Goal: Task Accomplishment & Management: Use online tool/utility

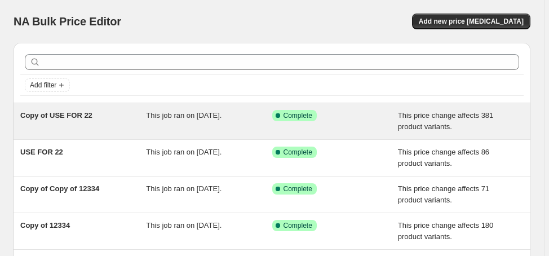
click at [74, 119] on span "Copy of USE FOR 22" at bounding box center [56, 115] width 72 height 8
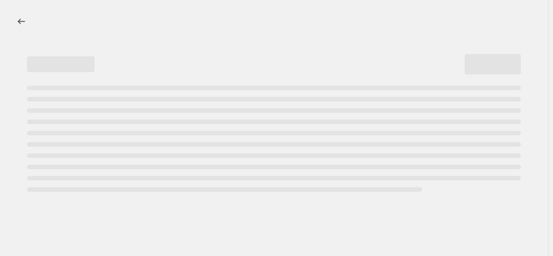
select select "margin"
select select "no_change"
select select "product_status"
select select "draft"
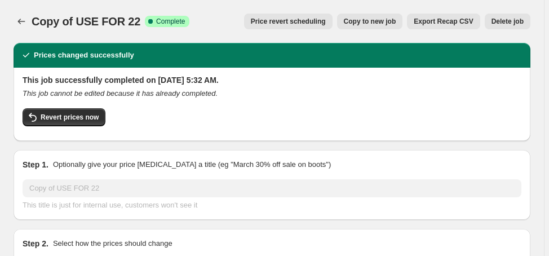
click at [509, 17] on span "Delete job" at bounding box center [507, 21] width 32 height 9
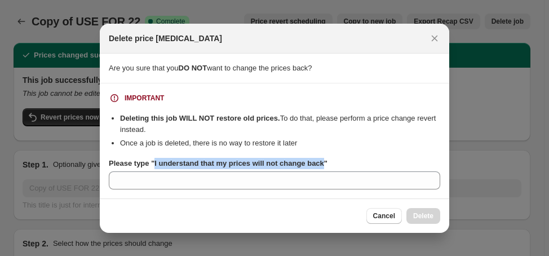
drag, startPoint x: 152, startPoint y: 165, endPoint x: 319, endPoint y: 166, distance: 166.7
click at [319, 166] on b "Please type "I understand that my prices will not change back"" at bounding box center [218, 163] width 219 height 8
copy b "I understand that my prices will not change back"
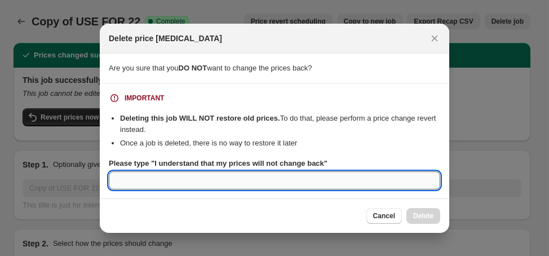
paste input "I understand that my prices will not change back"
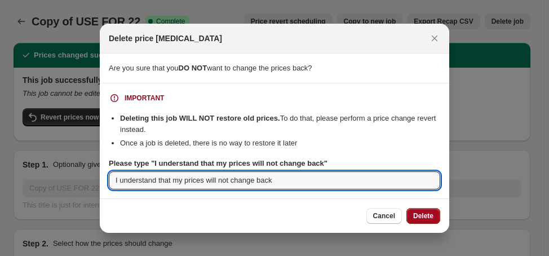
type input "I understand that my prices will not change back"
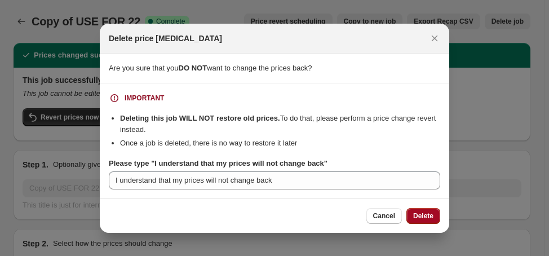
click at [424, 213] on span "Delete" at bounding box center [423, 215] width 20 height 9
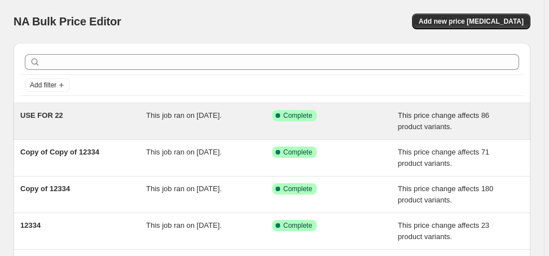
click at [47, 113] on span "USE FOR 22" at bounding box center [41, 115] width 43 height 8
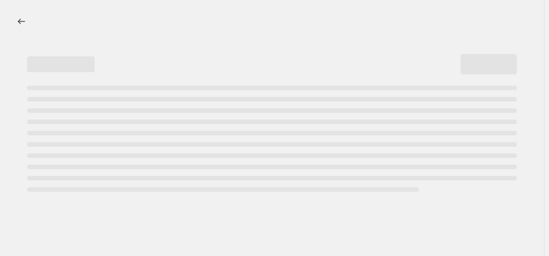
select select "margin"
select select "no_change"
select select "product_status"
select select "draft"
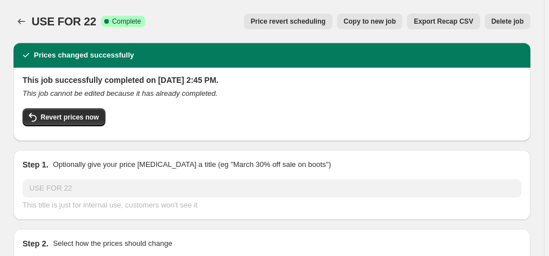
click at [393, 18] on span "Copy to new job" at bounding box center [370, 21] width 52 height 9
select select "margin"
select select "no_change"
select select "product_status"
select select "draft"
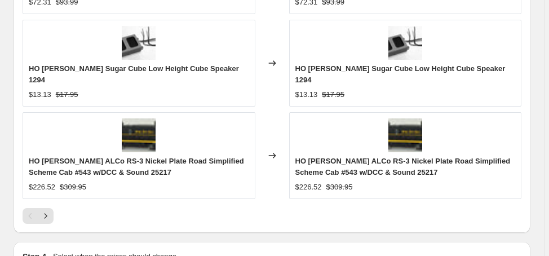
scroll to position [1331, 0]
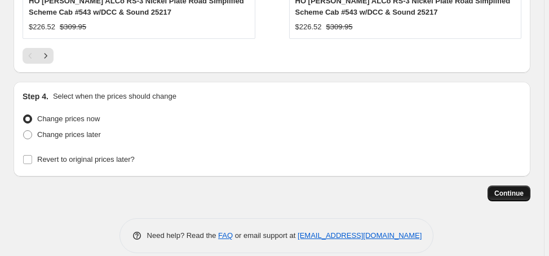
click at [512, 189] on span "Continue" at bounding box center [508, 193] width 29 height 9
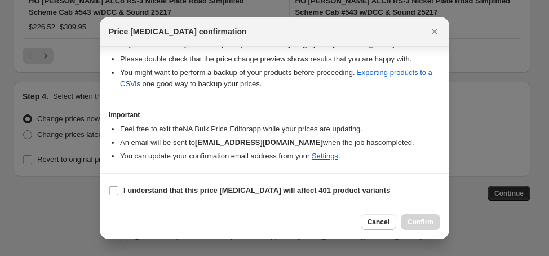
scroll to position [210, 0]
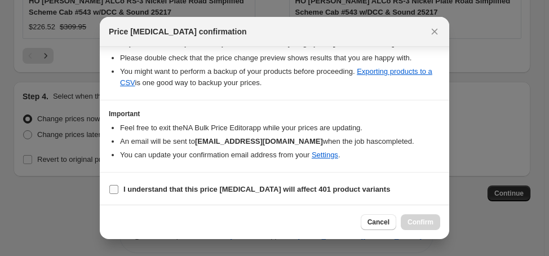
click at [262, 186] on b "I understand that this price [MEDICAL_DATA] will affect 401 product variants" at bounding box center [256, 189] width 266 height 8
click at [118, 186] on input "I understand that this price [MEDICAL_DATA] will affect 401 product variants" at bounding box center [113, 189] width 9 height 9
checkbox input "true"
click at [418, 219] on span "Confirm" at bounding box center [420, 221] width 26 height 9
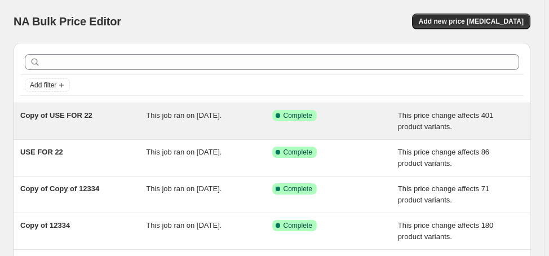
click at [145, 112] on div "Copy of USE FOR 22" at bounding box center [83, 121] width 126 height 23
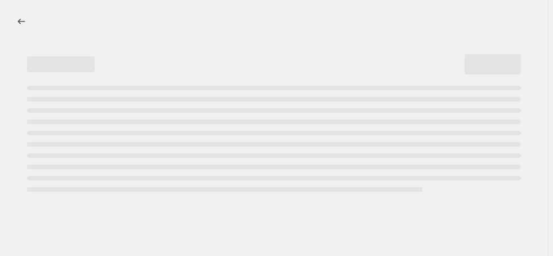
select select "margin"
select select "no_change"
select select "product_status"
select select "draft"
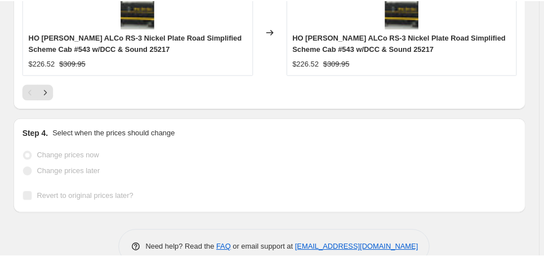
scroll to position [1414, 0]
